Goal: Task Accomplishment & Management: Manage account settings

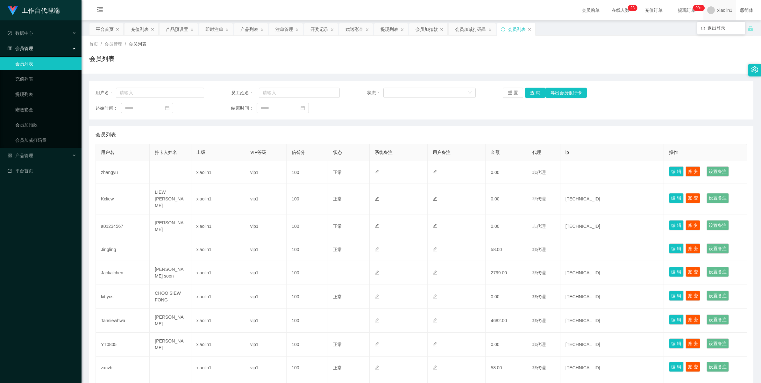
click at [717, 11] on span "xiaolin1" at bounding box center [724, 10] width 15 height 20
click at [720, 25] on span "退出登录" at bounding box center [716, 27] width 18 height 5
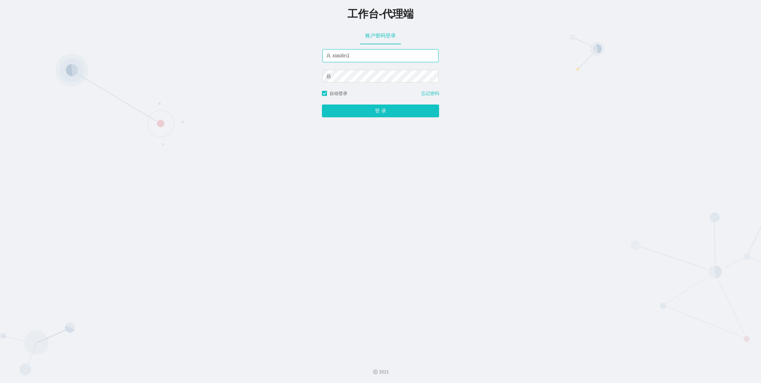
click at [389, 53] on input "xiaolin1" at bounding box center [380, 55] width 116 height 13
type input "azhong02"
click at [364, 110] on button "登 录" at bounding box center [380, 110] width 117 height 13
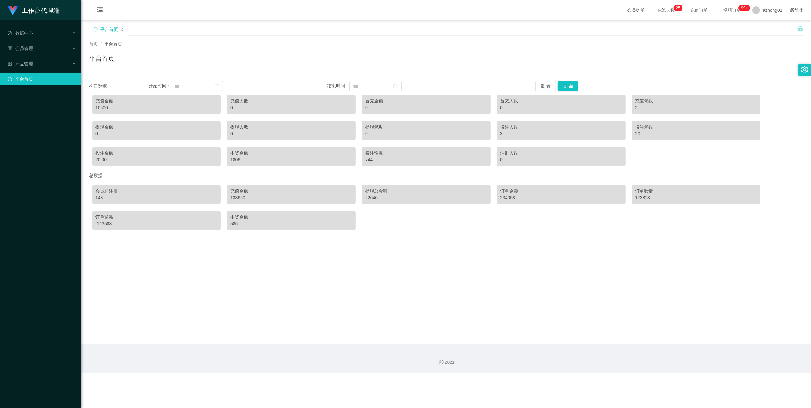
click at [23, 54] on ul "数据中心 会员管理 产品管理 平台首页" at bounding box center [40, 55] width 81 height 71
click at [24, 42] on div "会员管理" at bounding box center [40, 48] width 81 height 13
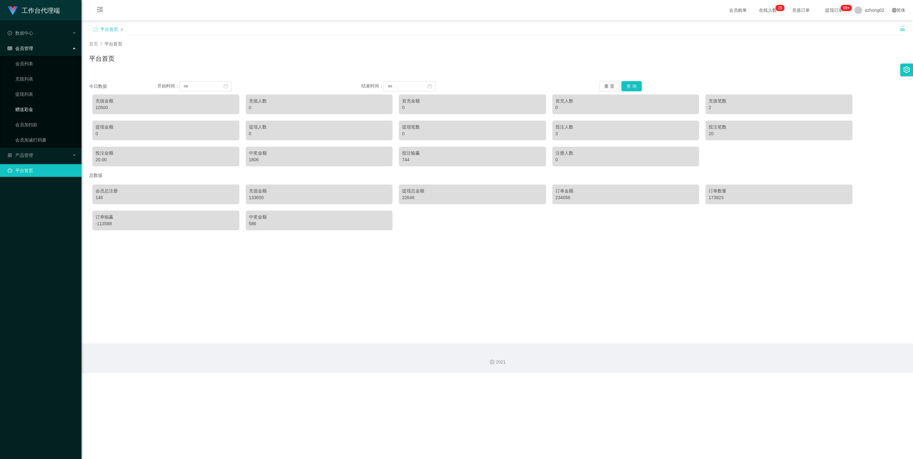
click at [28, 103] on link "赠送彩金" at bounding box center [45, 109] width 61 height 13
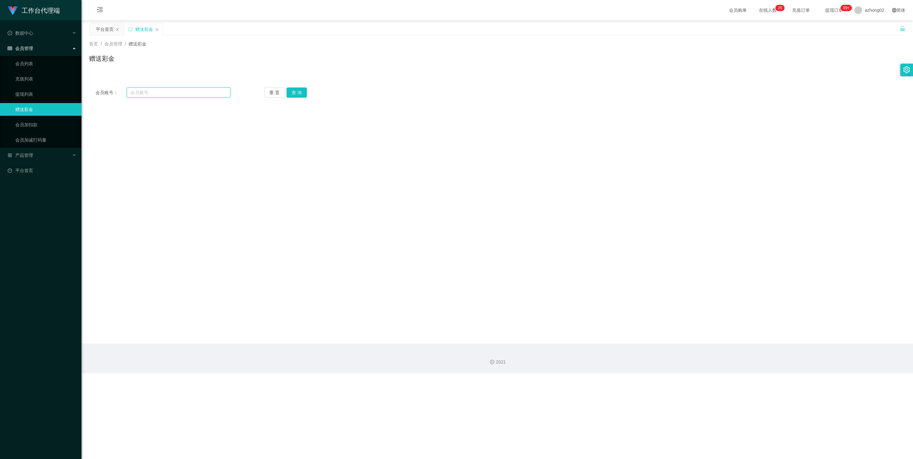
click at [159, 89] on input "text" at bounding box center [179, 93] width 104 height 10
paste input "chua8989"
type input "chua8989"
click at [299, 96] on button "查 询" at bounding box center [296, 93] width 20 height 10
click at [36, 85] on ul "会员列表 充值列表 提现列表 赠送彩金 会员加扣款 会员加减打码量" at bounding box center [40, 102] width 81 height 92
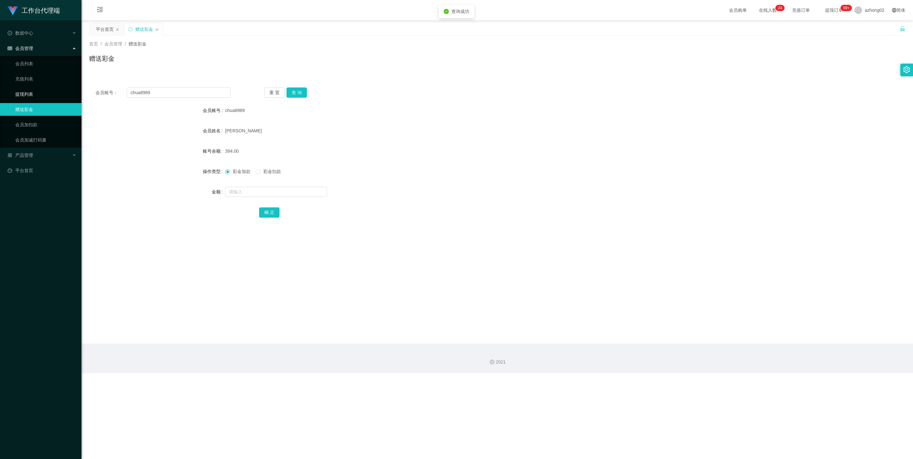
click at [32, 91] on link "提现列表" at bounding box center [45, 94] width 61 height 13
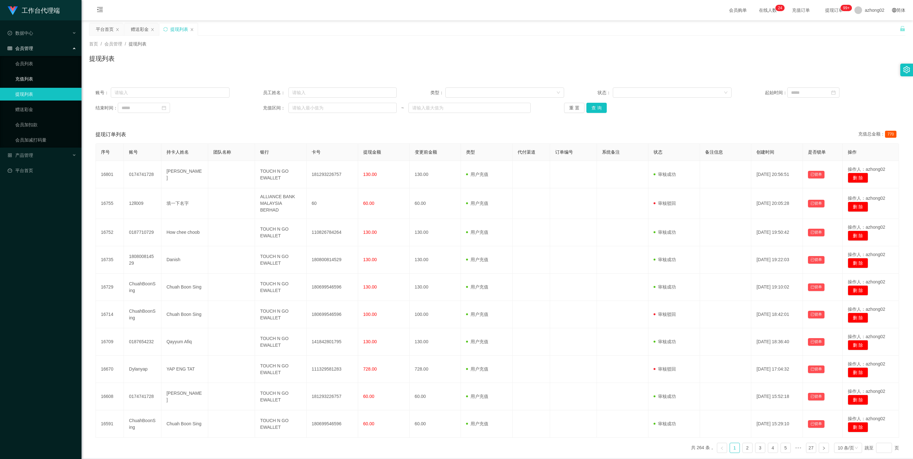
click at [33, 77] on link "充值列表" at bounding box center [45, 79] width 61 height 13
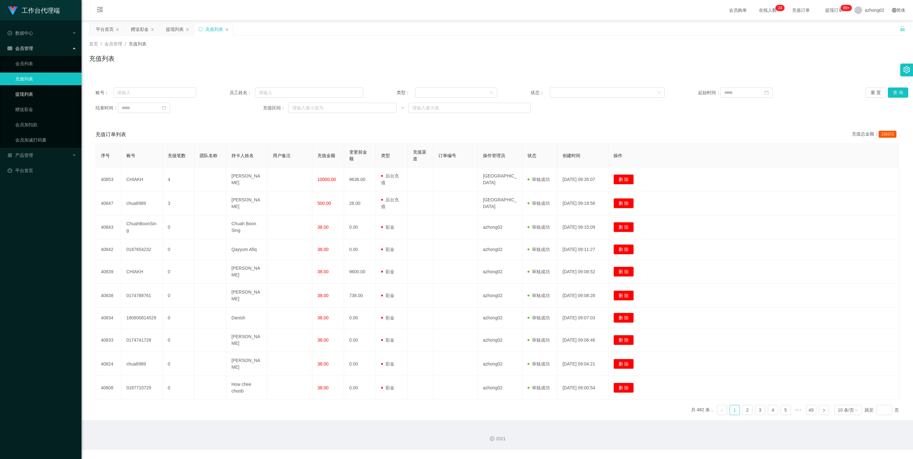
click at [30, 92] on link "提现列表" at bounding box center [45, 94] width 61 height 13
